Goal: Check status: Check status

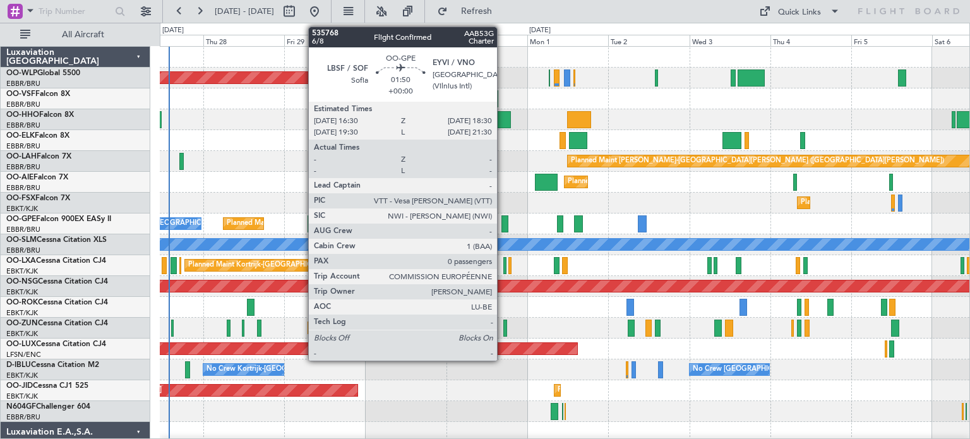
click at [503, 219] on div at bounding box center [504, 223] width 7 height 17
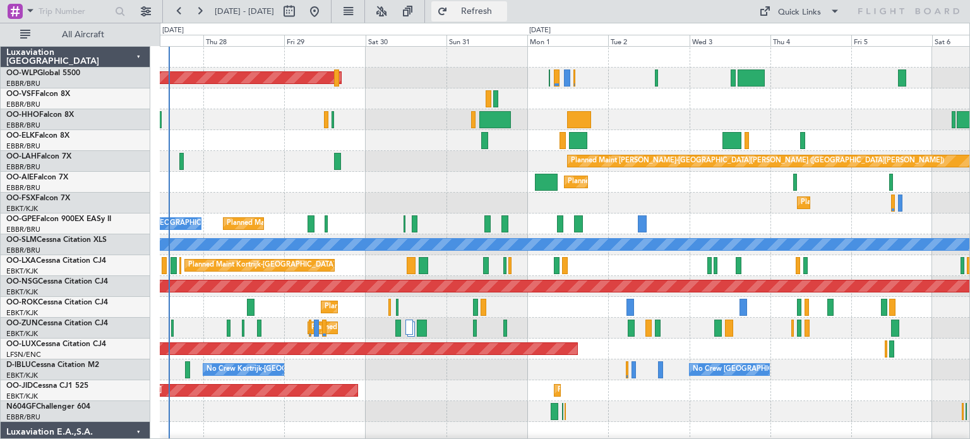
click at [503, 9] on span "Refresh" at bounding box center [476, 11] width 53 height 9
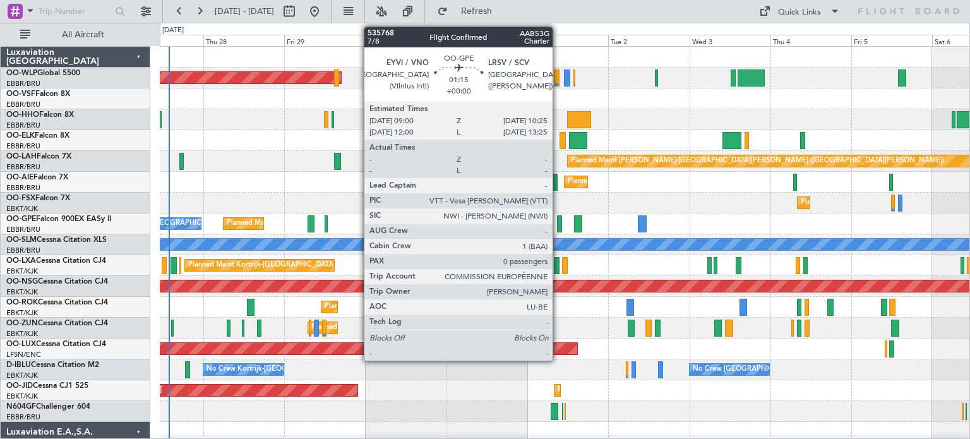
click at [558, 220] on div at bounding box center [559, 223] width 5 height 17
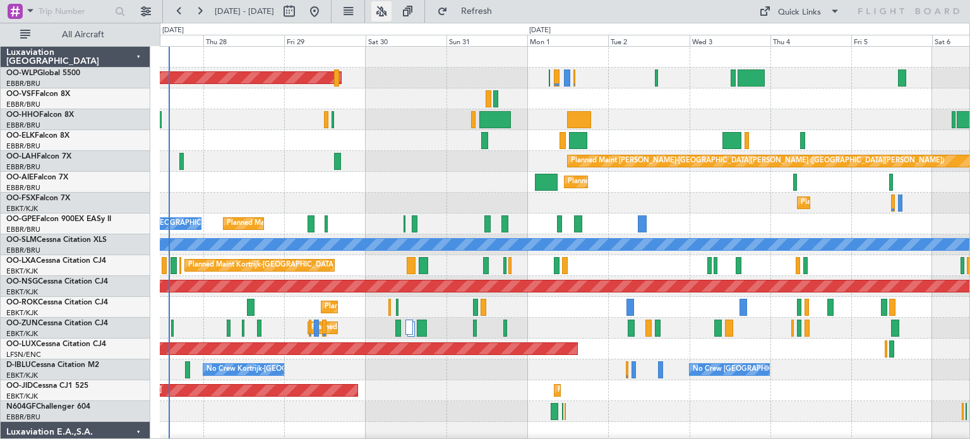
click at [392, 9] on button at bounding box center [381, 11] width 20 height 20
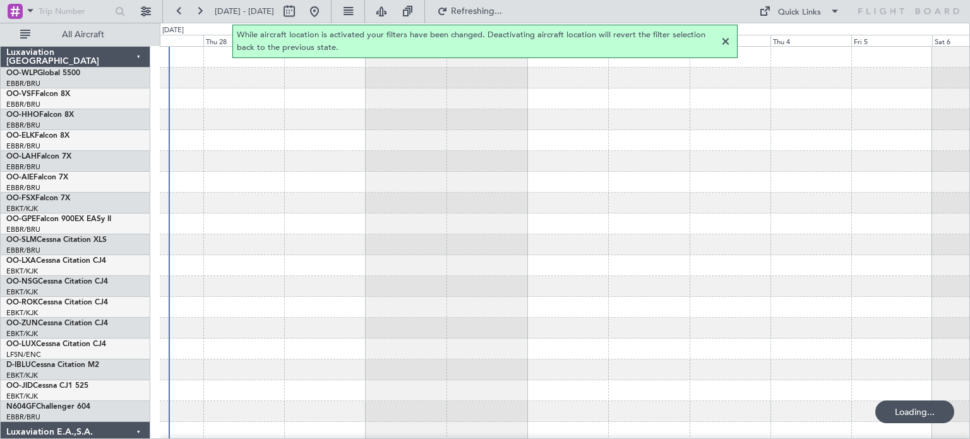
click at [726, 40] on div at bounding box center [725, 41] width 15 height 15
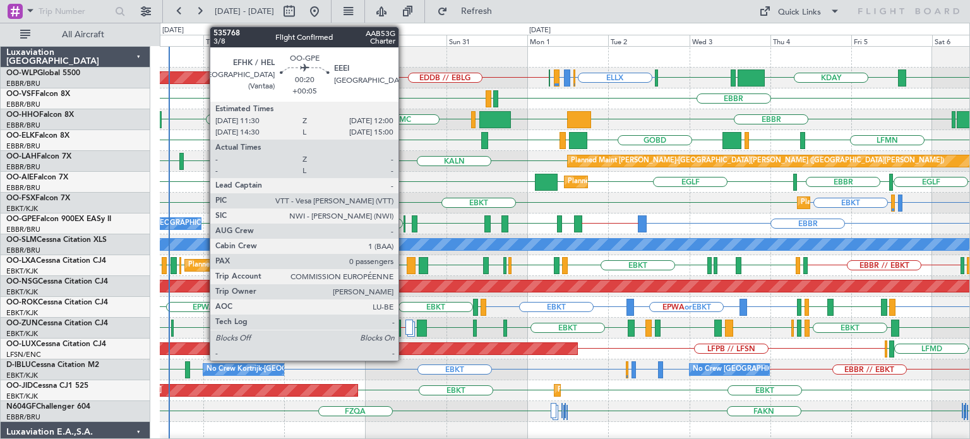
click at [404, 220] on div at bounding box center [405, 223] width 2 height 17
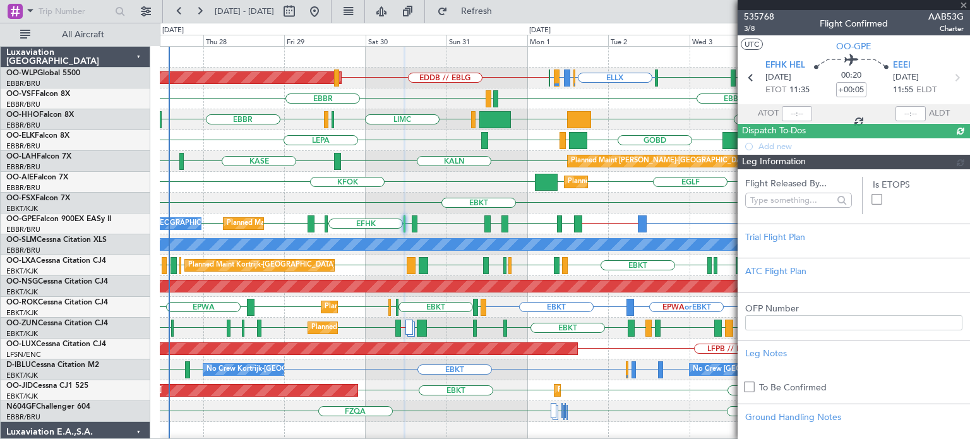
click at [409, 177] on div "EGLF [GEOGRAPHIC_DATA] KFOK [GEOGRAPHIC_DATA] [GEOGRAPHIC_DATA] Planned Maint […" at bounding box center [565, 182] width 810 height 21
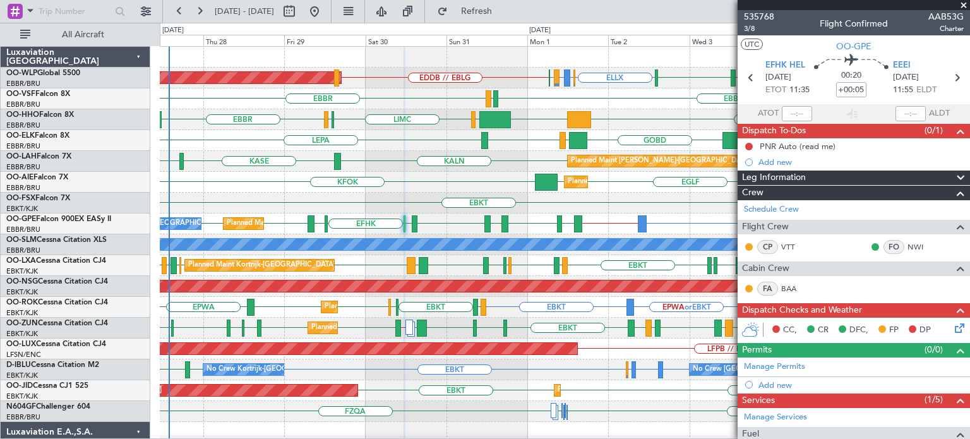
click at [965, 7] on span at bounding box center [963, 5] width 13 height 11
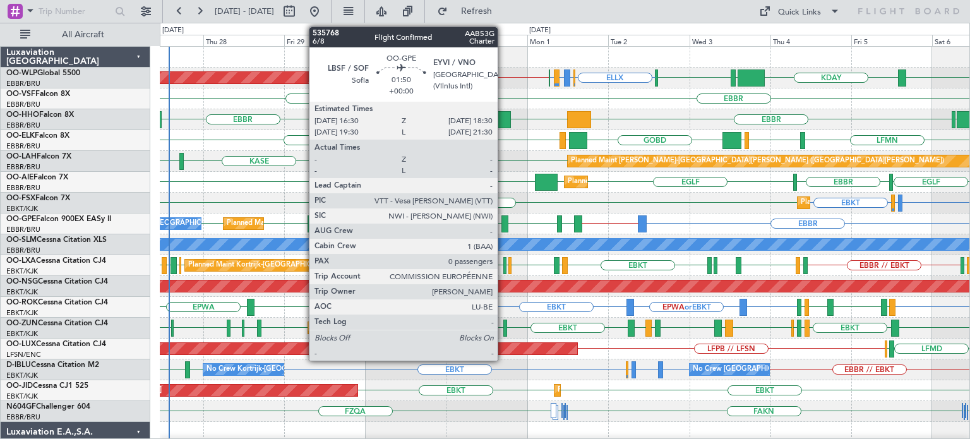
click at [503, 218] on div at bounding box center [504, 223] width 7 height 17
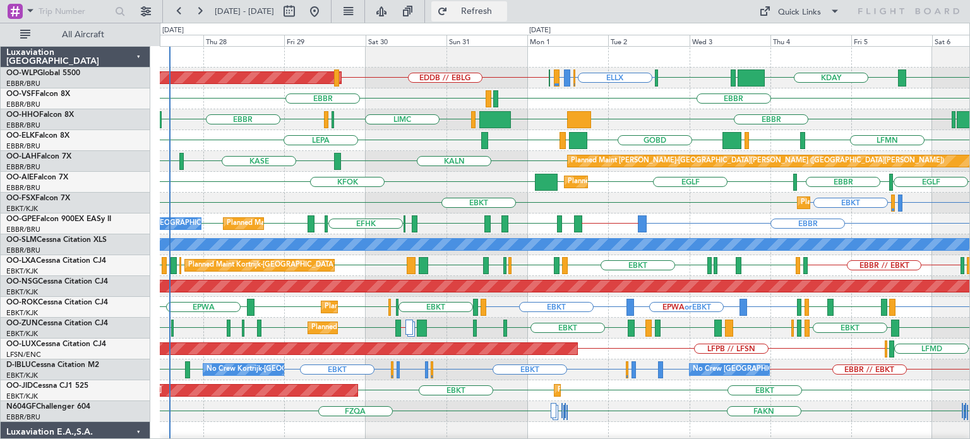
click at [503, 10] on span "Refresh" at bounding box center [476, 11] width 53 height 9
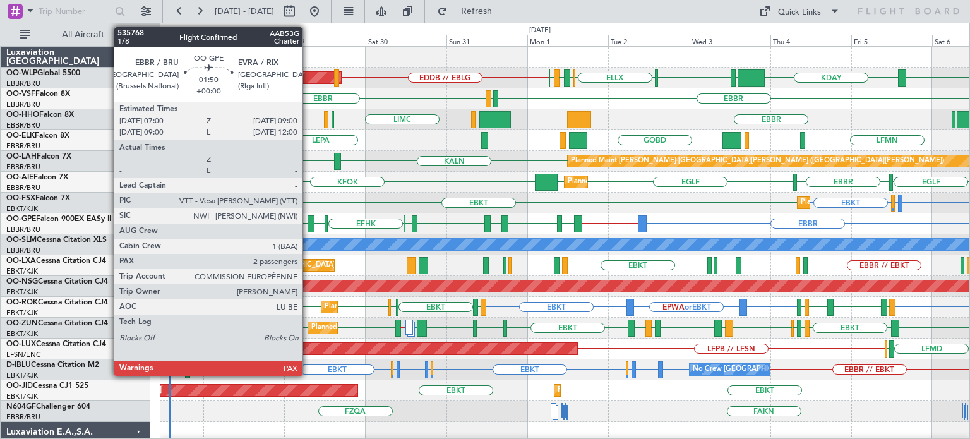
click at [308, 220] on div at bounding box center [311, 223] width 7 height 17
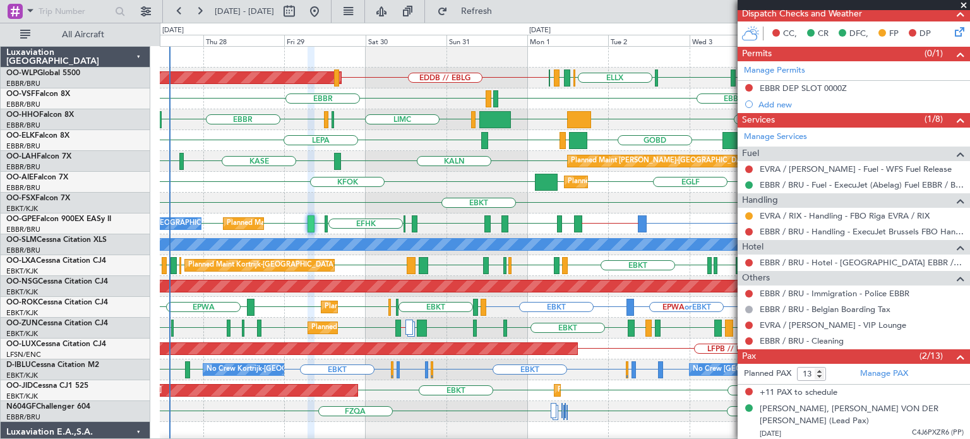
scroll to position [296, 0]
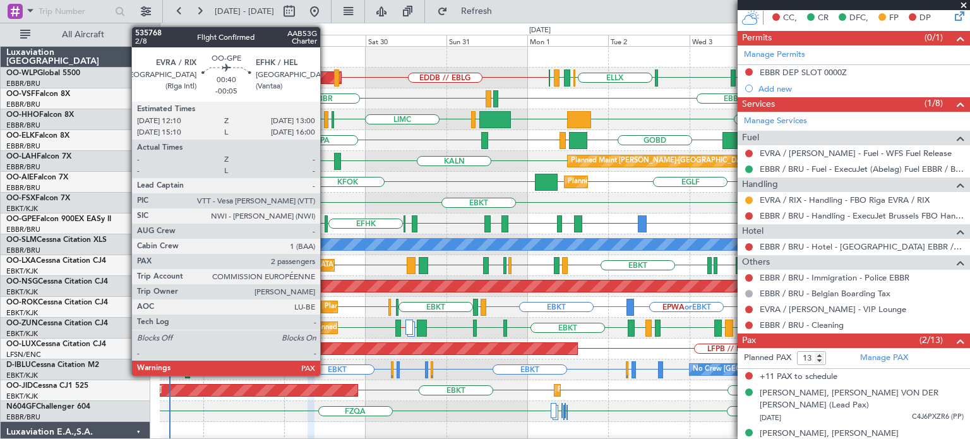
click at [327, 221] on div at bounding box center [326, 223] width 3 height 17
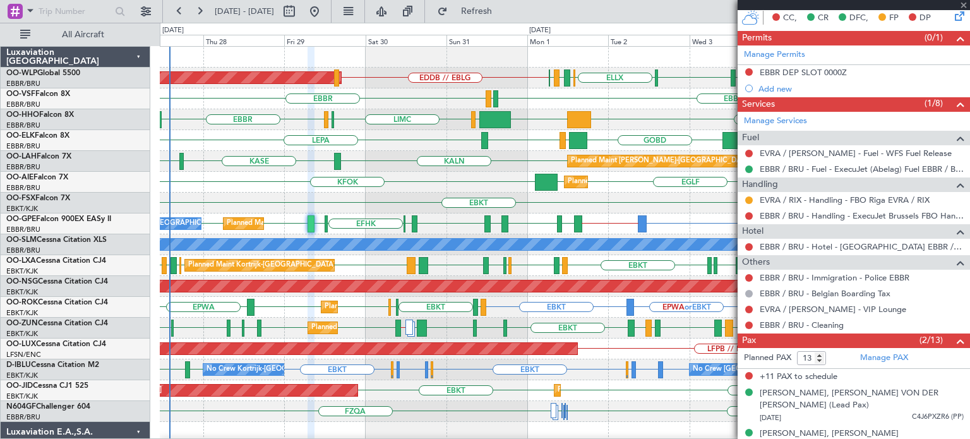
type input "-00:05"
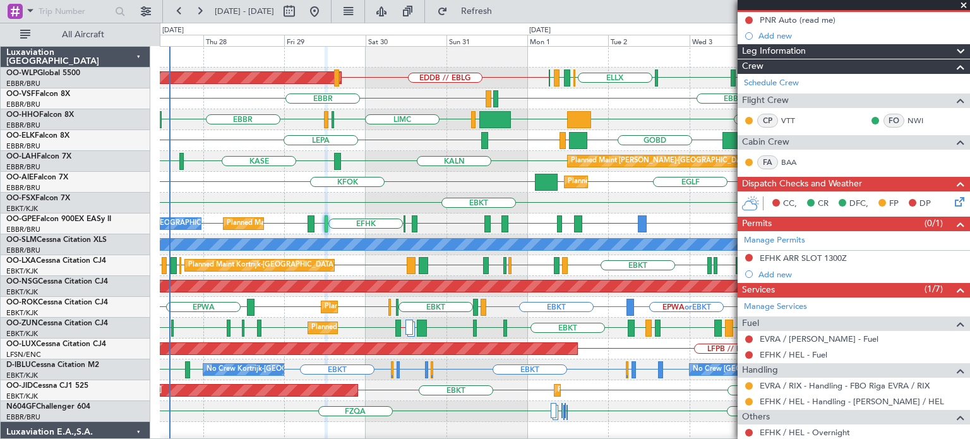
scroll to position [253, 0]
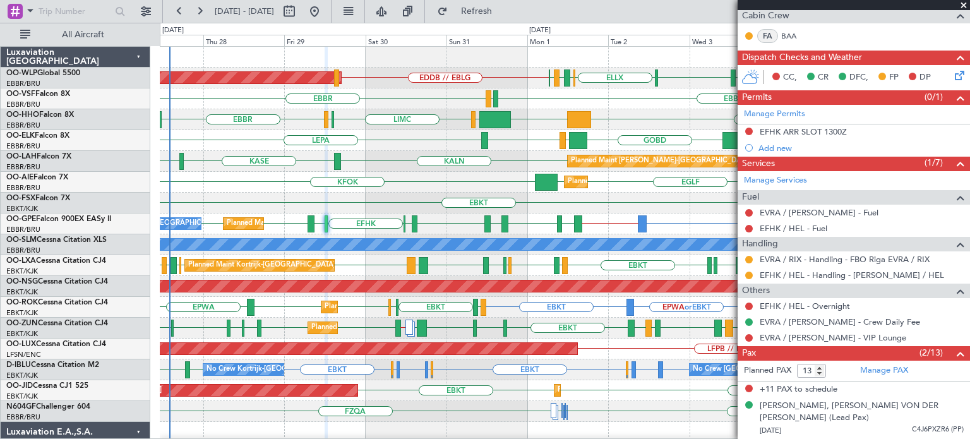
click at [963, 3] on span at bounding box center [963, 5] width 13 height 11
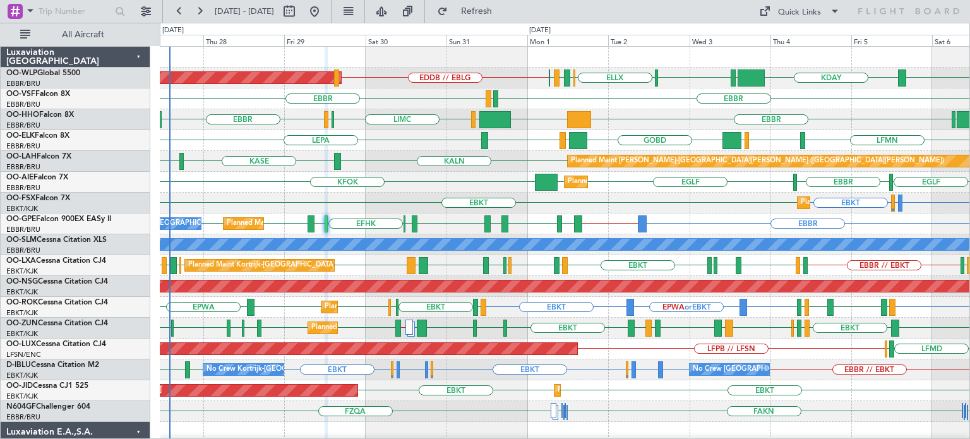
type input "0"
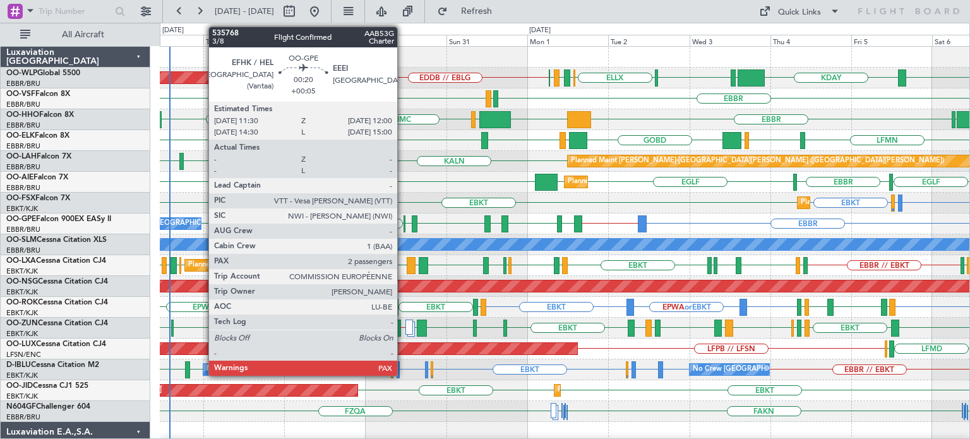
click at [404, 224] on div at bounding box center [405, 223] width 2 height 17
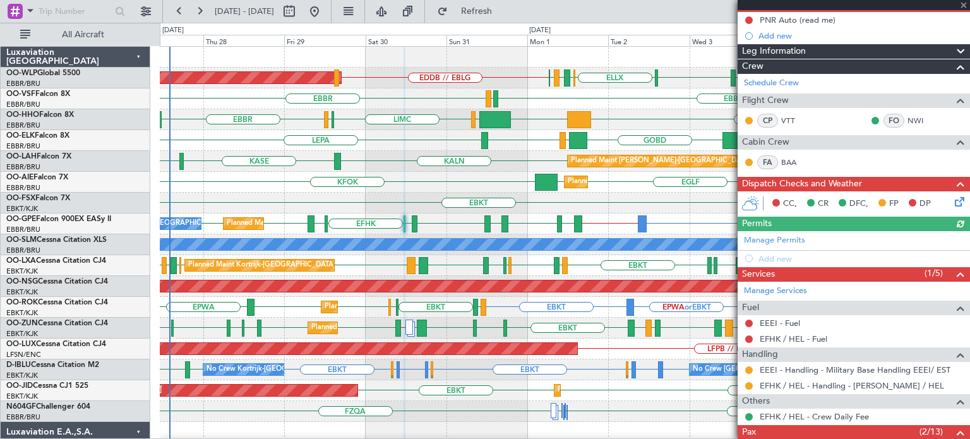
scroll to position [218, 0]
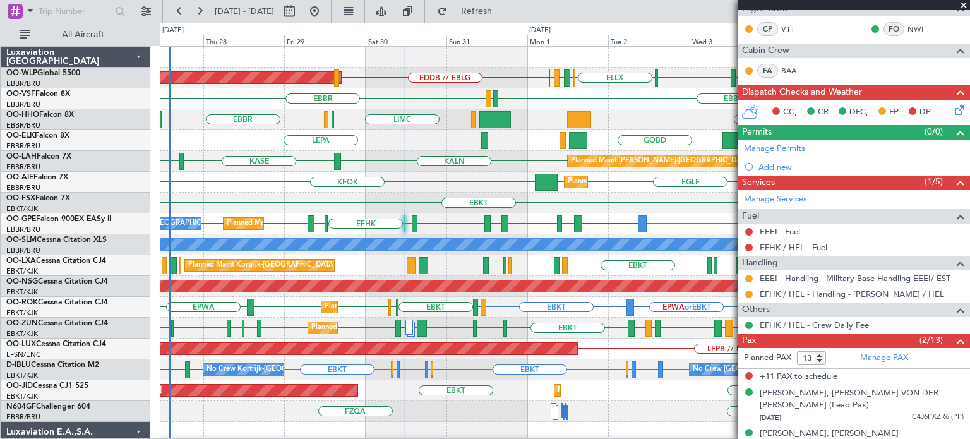
click at [964, 4] on span at bounding box center [963, 5] width 13 height 11
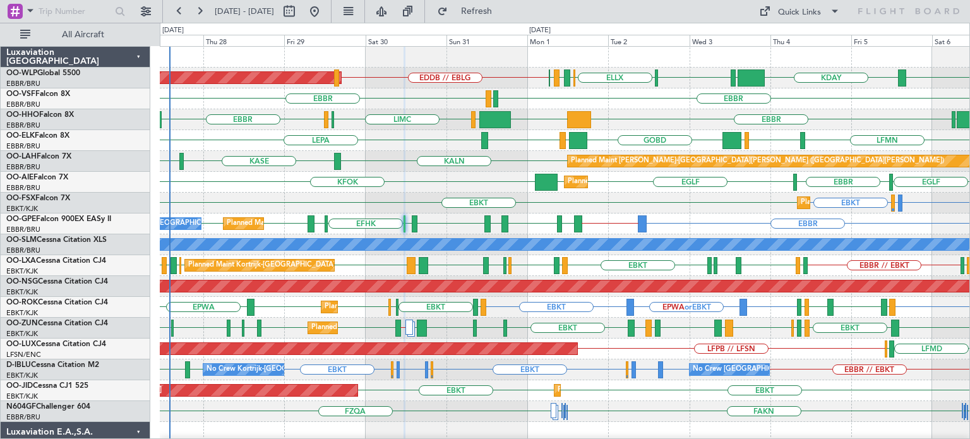
type input "0"
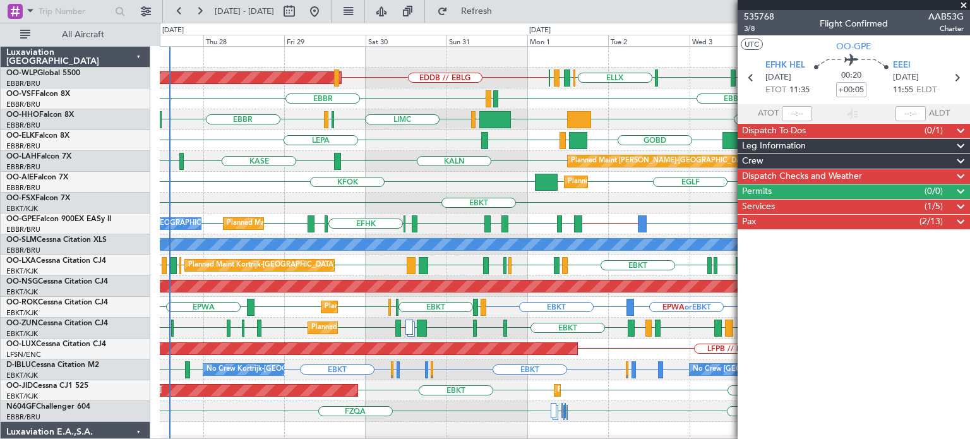
scroll to position [0, 0]
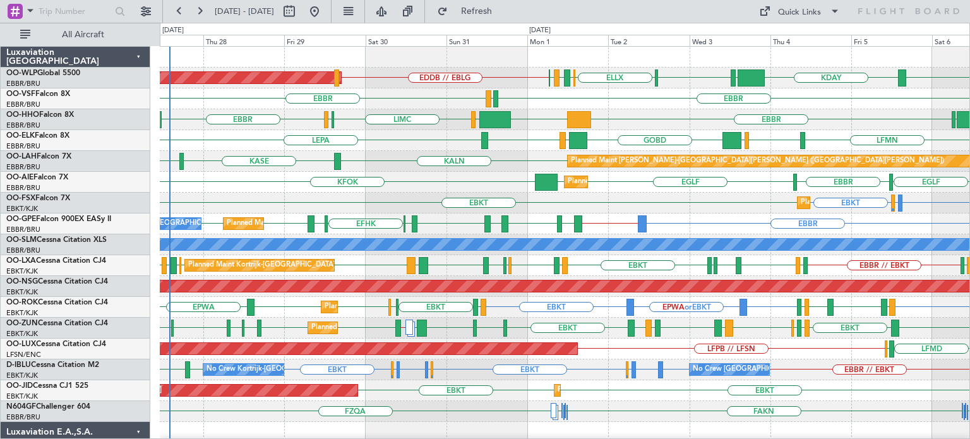
click at [490, 168] on div "KALN [GEOGRAPHIC_DATA] KHND Planned [GEOGRAPHIC_DATA][PERSON_NAME]-[GEOGRAPHIC_…" at bounding box center [565, 161] width 810 height 21
click at [400, 159] on div "KALN [GEOGRAPHIC_DATA] KHND Planned [GEOGRAPHIC_DATA][PERSON_NAME]-[GEOGRAPHIC_…" at bounding box center [565, 161] width 810 height 21
click at [263, 184] on div "EGLF [GEOGRAPHIC_DATA] [GEOGRAPHIC_DATA] [GEOGRAPHIC_DATA] KFOK Planned Maint […" at bounding box center [565, 182] width 810 height 21
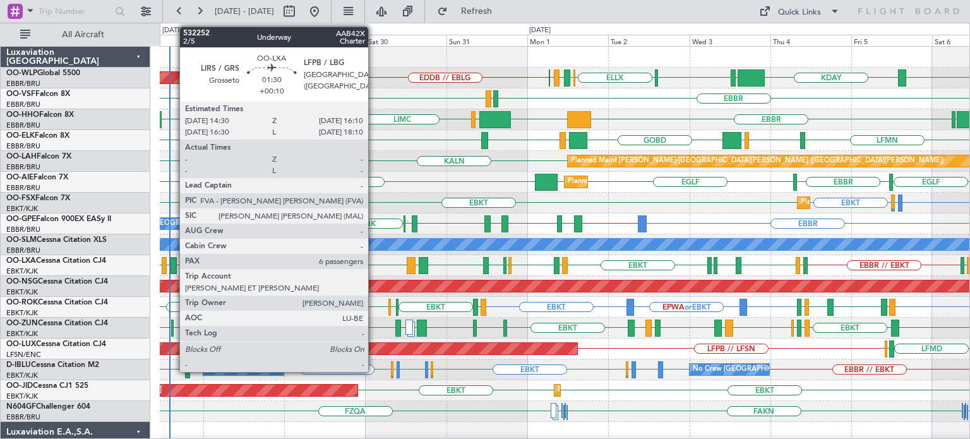
click at [173, 261] on div at bounding box center [174, 265] width 6 height 17
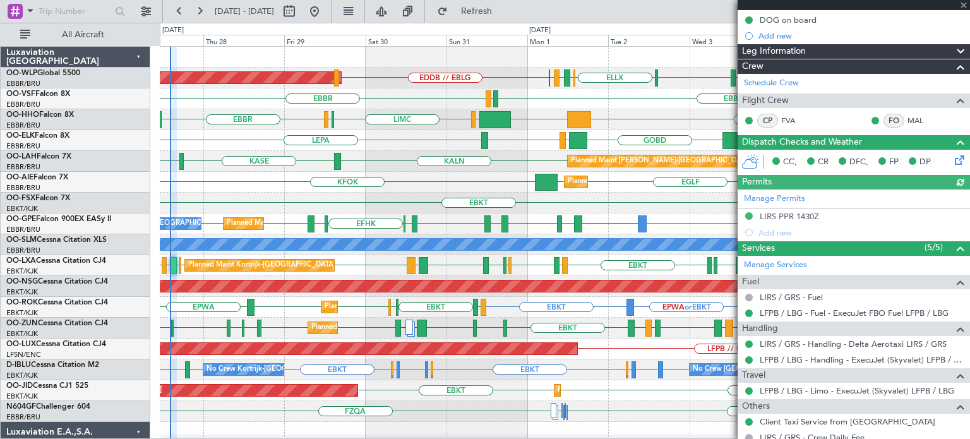
scroll to position [253, 0]
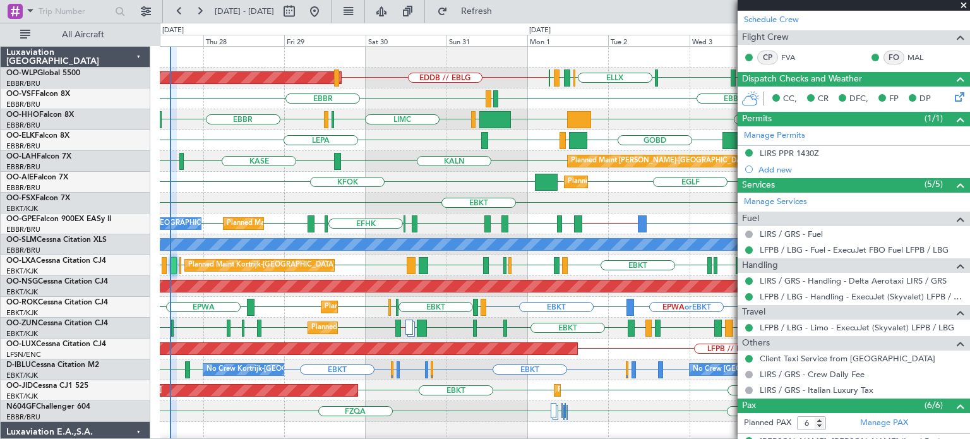
click at [962, 4] on span at bounding box center [963, 5] width 13 height 11
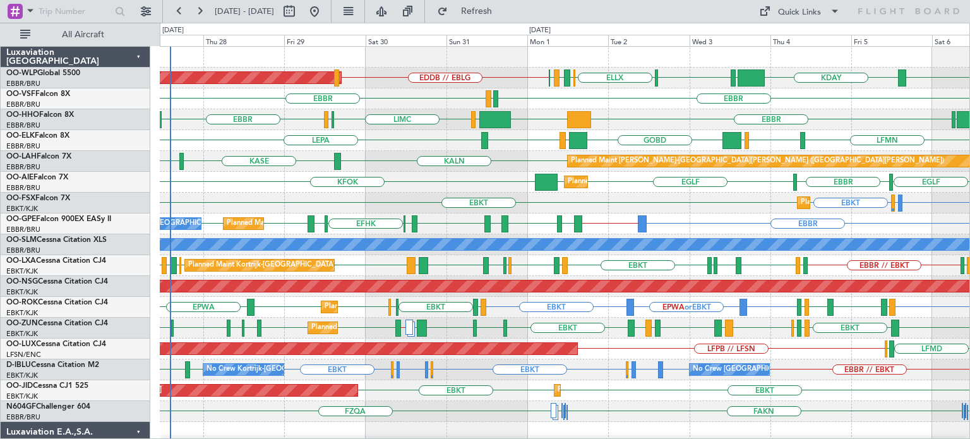
click at [415, 179] on div "EGLF [GEOGRAPHIC_DATA] [GEOGRAPHIC_DATA] [GEOGRAPHIC_DATA] KFOK Planned Maint […" at bounding box center [565, 182] width 810 height 21
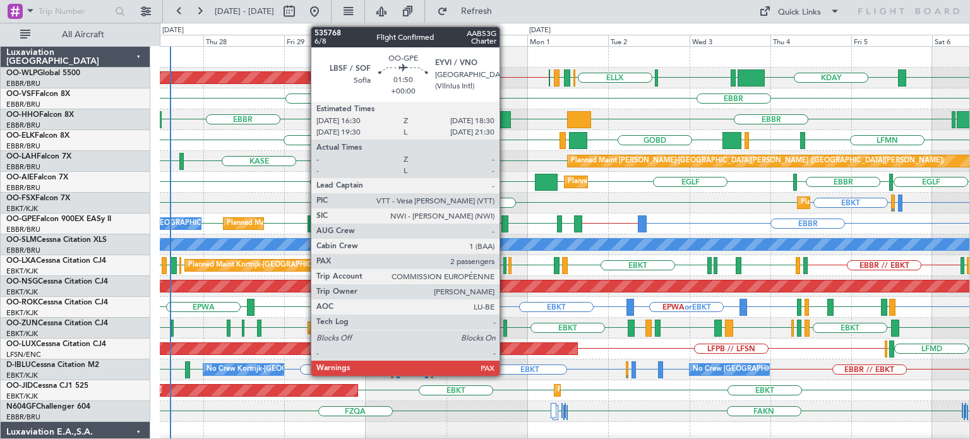
click at [505, 221] on div at bounding box center [504, 223] width 7 height 17
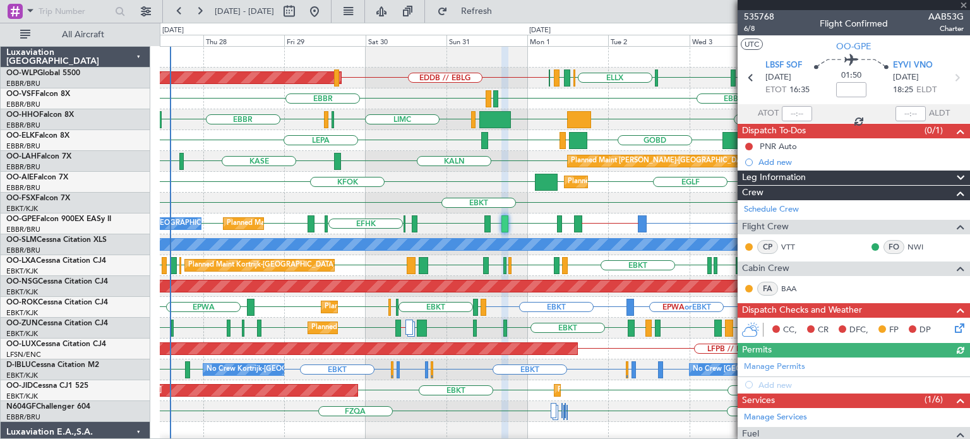
scroll to position [234, 0]
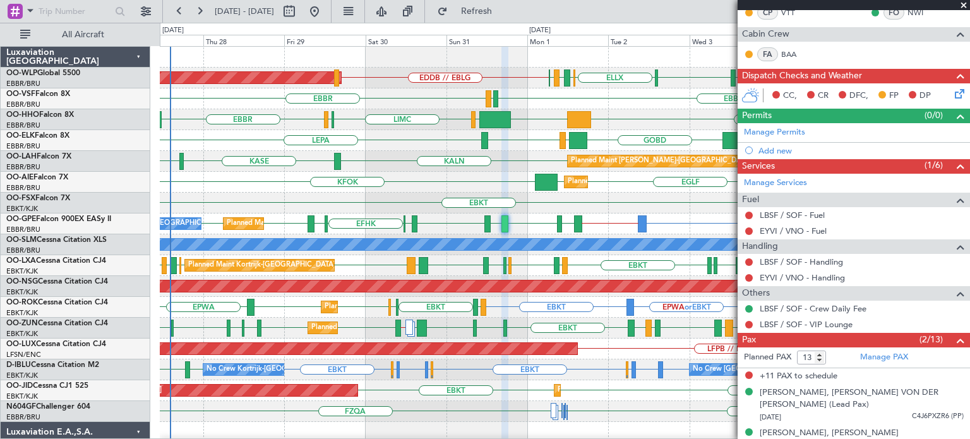
click at [964, 5] on span at bounding box center [963, 5] width 13 height 11
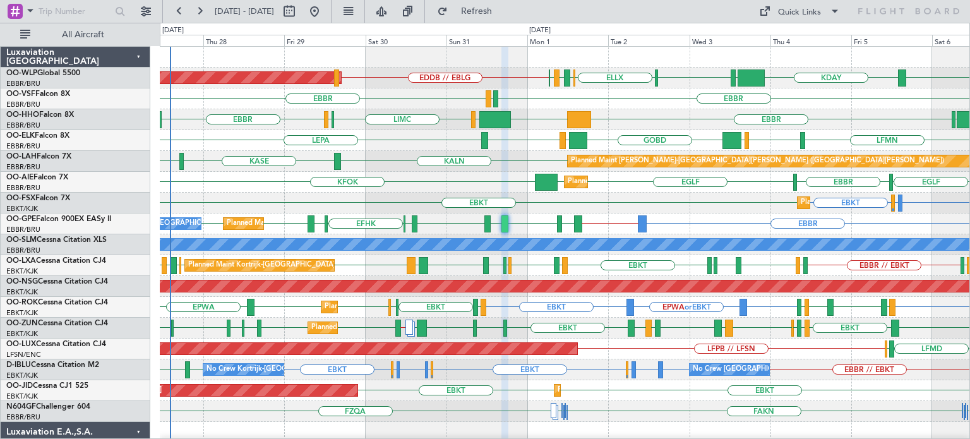
type input "0"
click at [520, 162] on div "KALN [GEOGRAPHIC_DATA] KHND Planned [GEOGRAPHIC_DATA][PERSON_NAME]-[GEOGRAPHIC_…" at bounding box center [565, 161] width 810 height 21
click at [500, 392] on div "EBKT EBKT AOG Maint [GEOGRAPHIC_DATA]-[GEOGRAPHIC_DATA] Planned Maint [GEOGRAPH…" at bounding box center [565, 390] width 810 height 21
click at [359, 267] on div "[PERSON_NAME] KDAY EBLG LIML ELLX [GEOGRAPHIC_DATA] LIRZ ELLX EDDB // EBLG Plan…" at bounding box center [565, 443] width 810 height 792
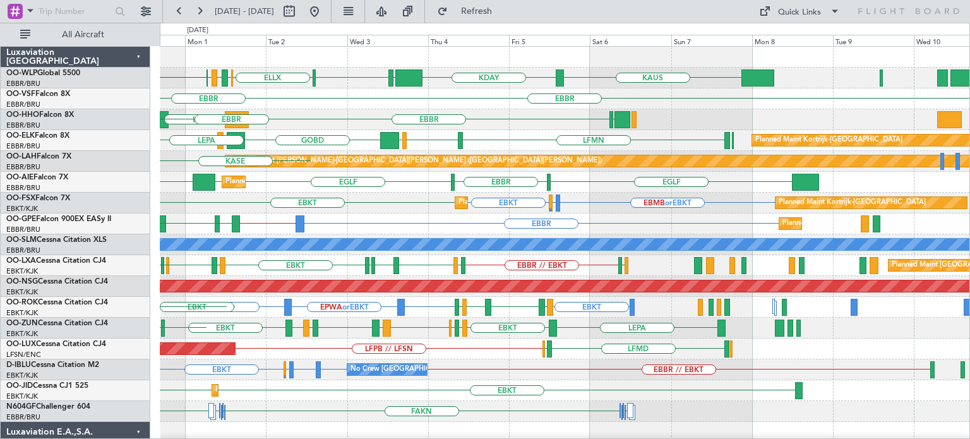
click at [412, 335] on div "[PERSON_NAME] KDAY EBLG LIML ELLX [GEOGRAPHIC_DATA] LIRZ ELLX EDDB // EBLG Plan…" at bounding box center [565, 443] width 810 height 792
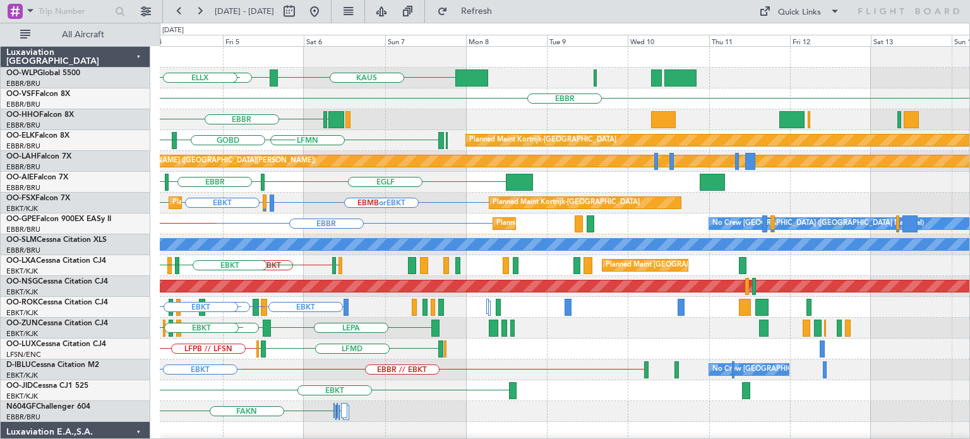
click at [330, 335] on div "LEPA EBKT LIML EBLG EBKT LIRA EBKT LFMD LEBB EBKT" at bounding box center [565, 328] width 810 height 21
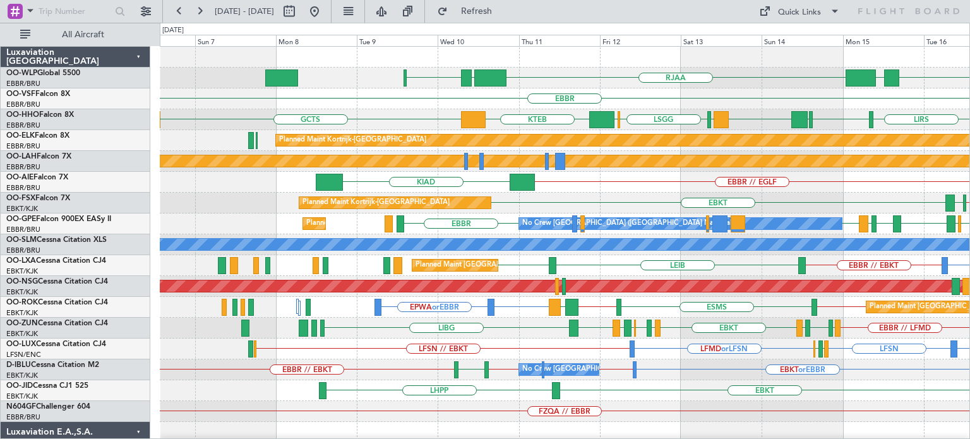
click at [737, 426] on div "RJAA LTCG LIML ELLX UBBB LIML EBLG // EBBR [GEOGRAPHIC_DATA] LIRS [GEOGRAPHIC_D…" at bounding box center [565, 422] width 810 height 750
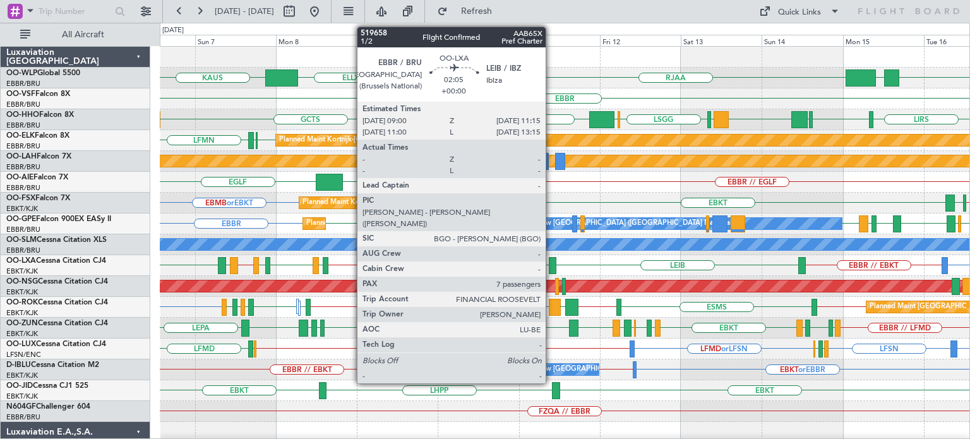
click at [551, 262] on div at bounding box center [553, 265] width 8 height 17
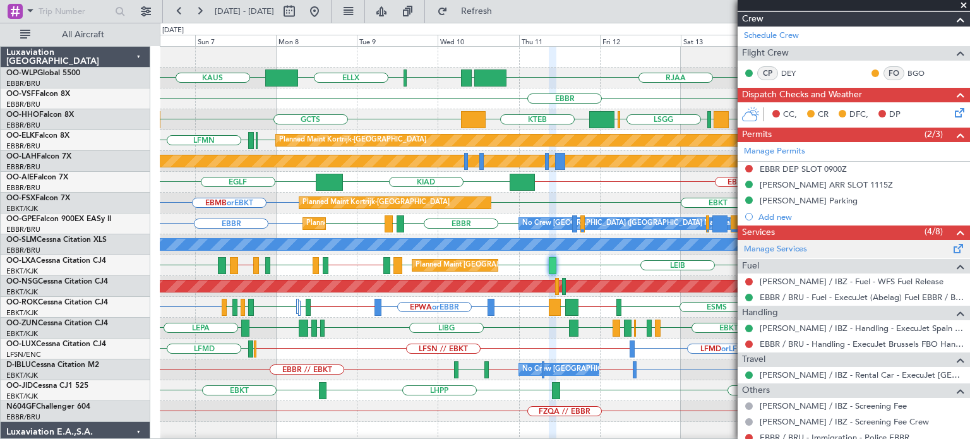
scroll to position [253, 0]
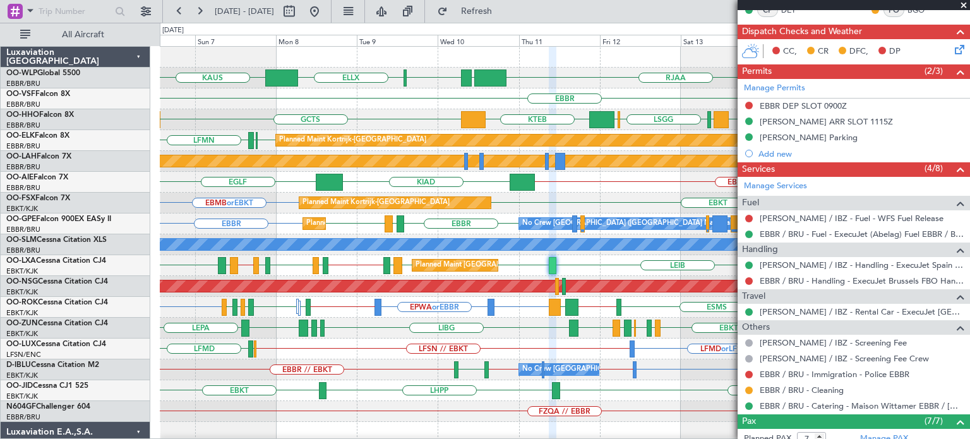
click at [962, 6] on span at bounding box center [963, 5] width 13 height 11
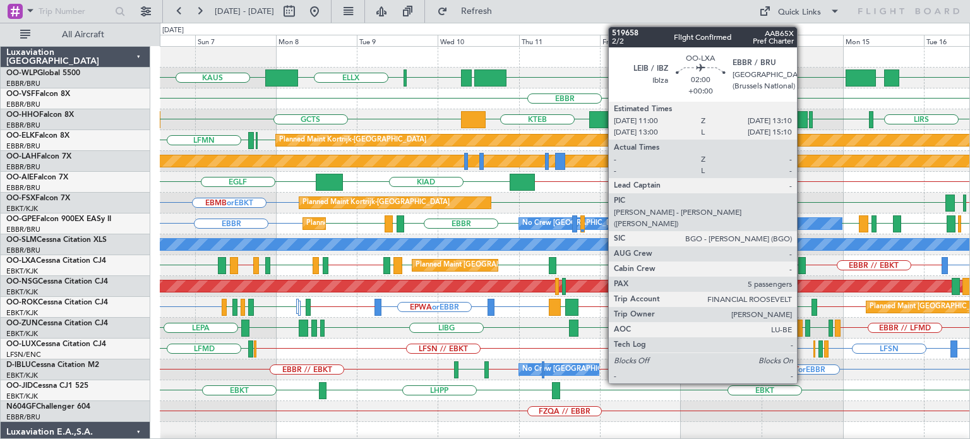
click at [803, 260] on div at bounding box center [802, 265] width 8 height 17
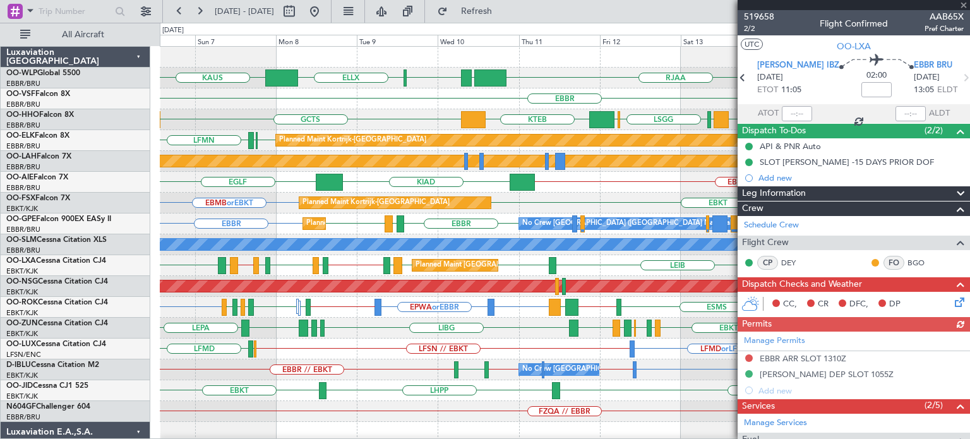
click at [961, 6] on div at bounding box center [854, 5] width 232 height 10
click at [963, 4] on span at bounding box center [963, 5] width 13 height 11
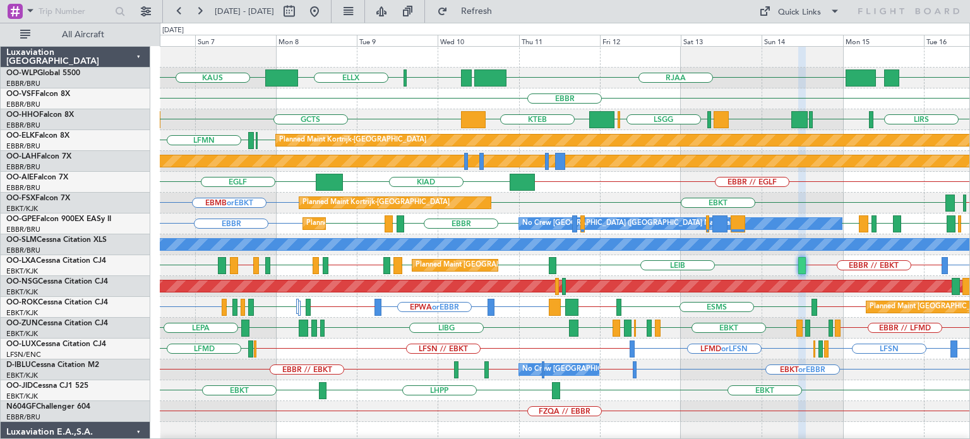
type input "0"
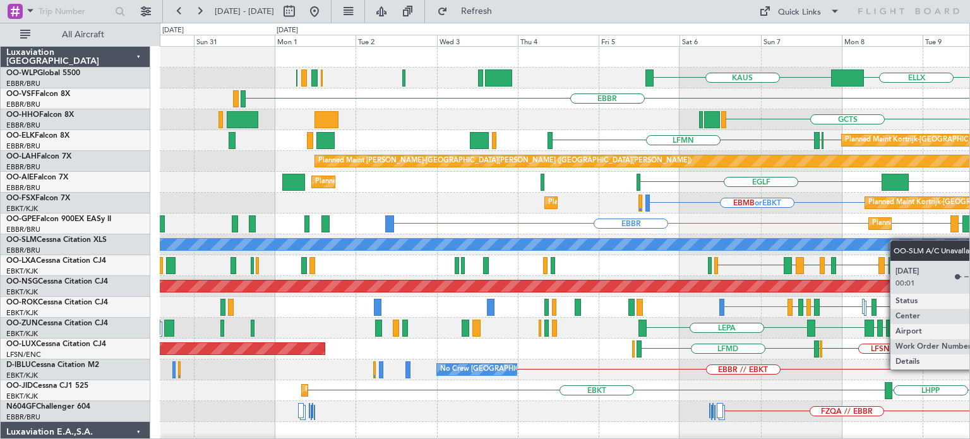
click at [897, 240] on div "ELLX [PERSON_NAME] LIML LTCG RJAA Planned Maint [GEOGRAPHIC_DATA] ([GEOGRAPHIC_…" at bounding box center [565, 411] width 810 height 729
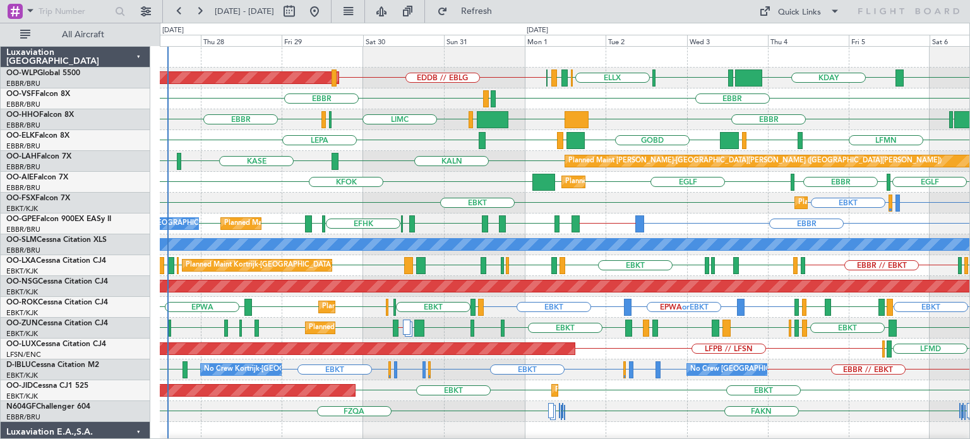
click at [459, 181] on div "KFOK [GEOGRAPHIC_DATA] [GEOGRAPHIC_DATA] [GEOGRAPHIC_DATA] [GEOGRAPHIC_DATA] Pl…" at bounding box center [565, 182] width 810 height 21
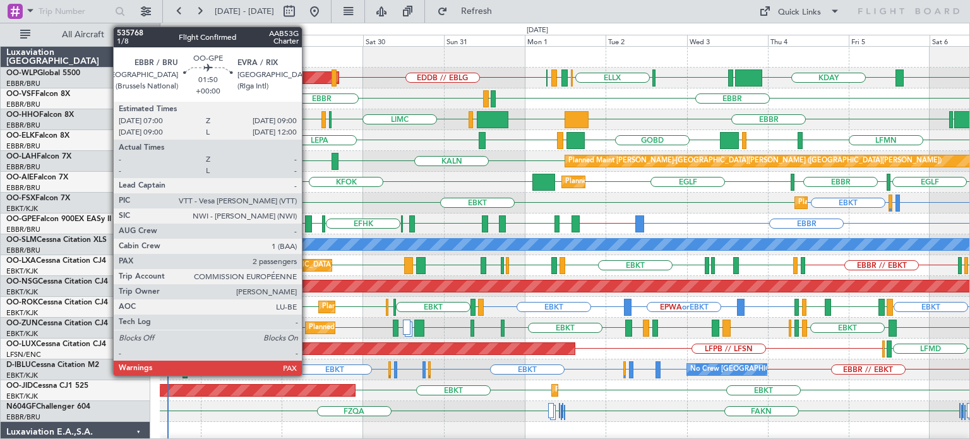
click at [307, 220] on div at bounding box center [308, 223] width 7 height 17
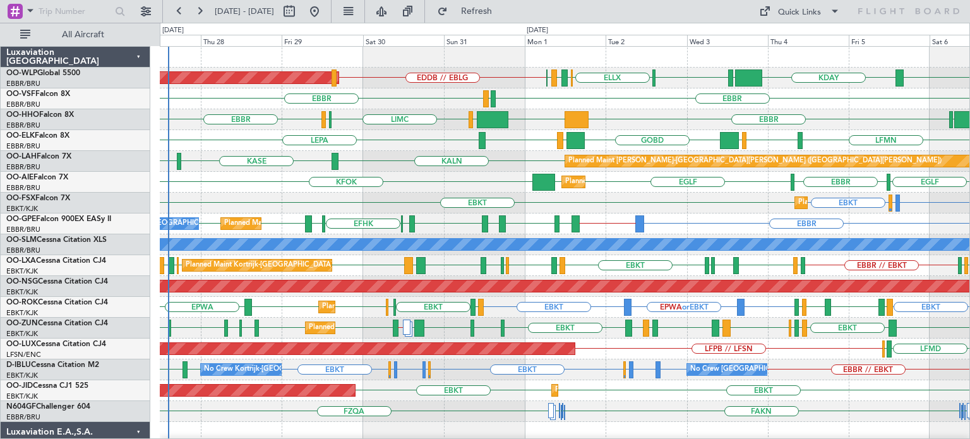
click at [617, 117] on div "LSGG [GEOGRAPHIC_DATA] GMMH [GEOGRAPHIC_DATA] [GEOGRAPHIC_DATA] KTEB [GEOGRAPHI…" at bounding box center [565, 119] width 810 height 21
click at [267, 204] on div "EBMB or EBKT LSZH or EBKT EBKT EBKT Planned Maint [GEOGRAPHIC_DATA]-[GEOGRAPHIC…" at bounding box center [565, 203] width 810 height 21
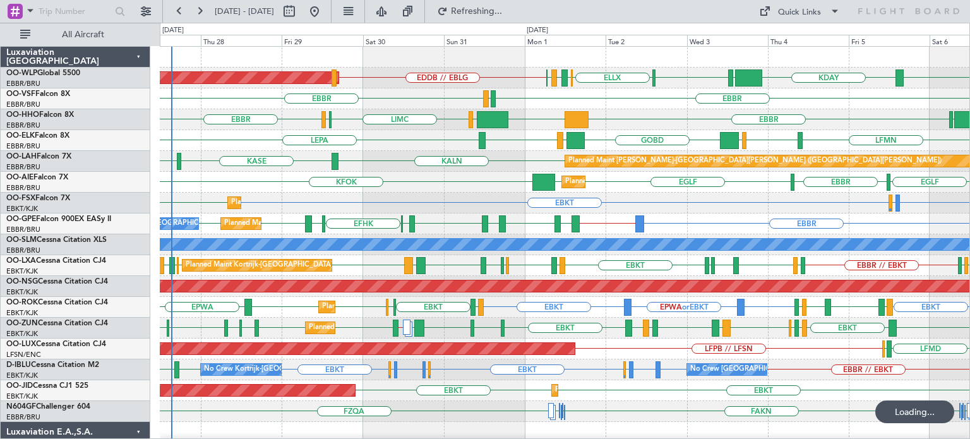
click at [388, 95] on div "EBBR LEGE [GEOGRAPHIC_DATA]" at bounding box center [565, 98] width 810 height 21
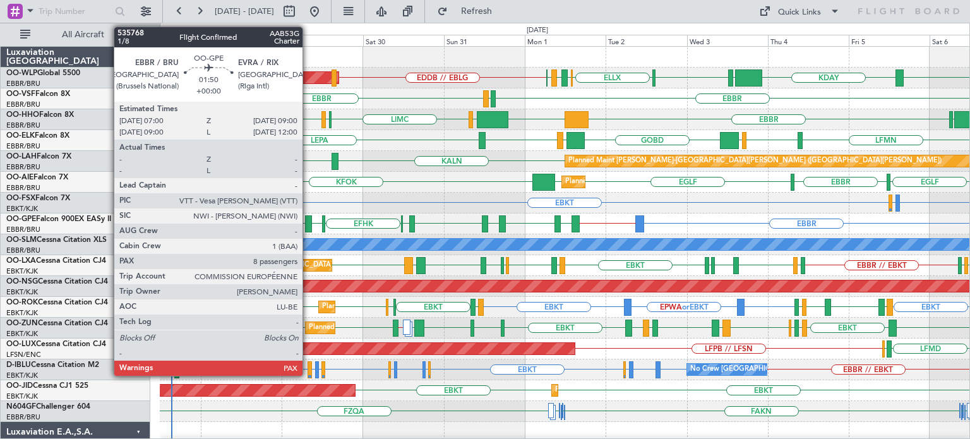
click at [308, 217] on div at bounding box center [308, 223] width 7 height 17
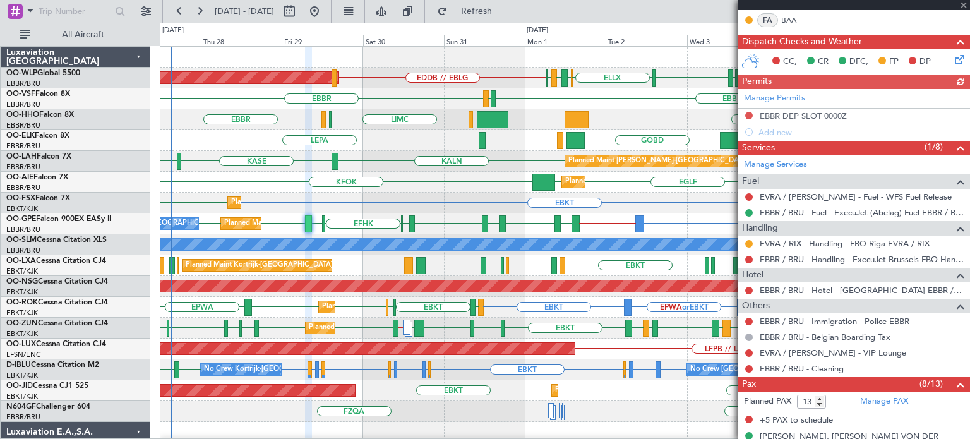
scroll to position [316, 0]
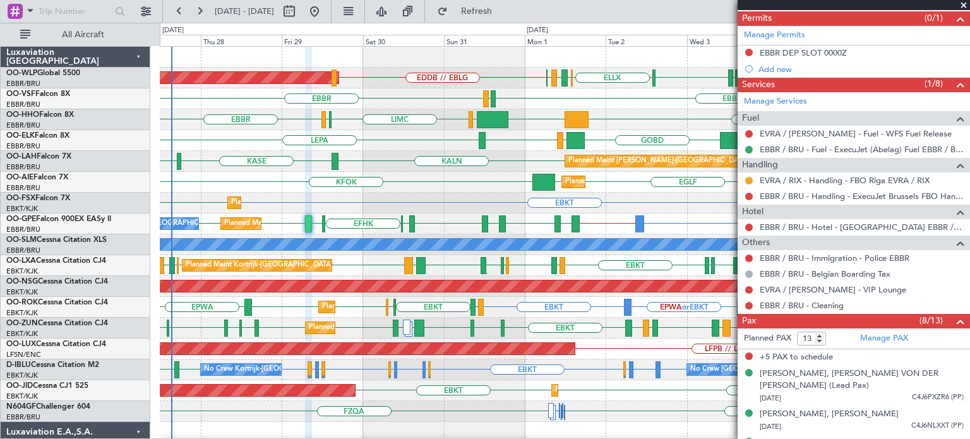
click at [963, 3] on span at bounding box center [963, 5] width 13 height 11
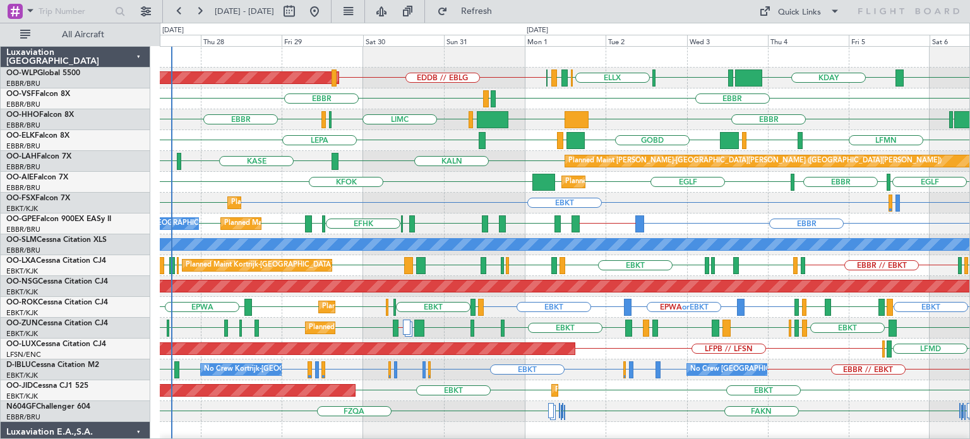
click at [430, 174] on div "EGLF [GEOGRAPHIC_DATA] KFOK [GEOGRAPHIC_DATA] [GEOGRAPHIC_DATA] Planned Maint […" at bounding box center [565, 182] width 810 height 21
